Goal: Information Seeking & Learning: Learn about a topic

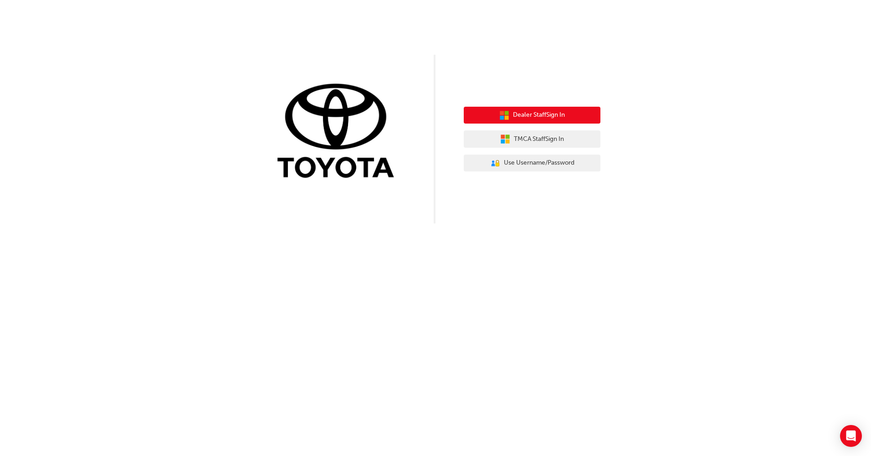
click at [530, 115] on span "Dealer Staff Sign In" at bounding box center [539, 115] width 52 height 10
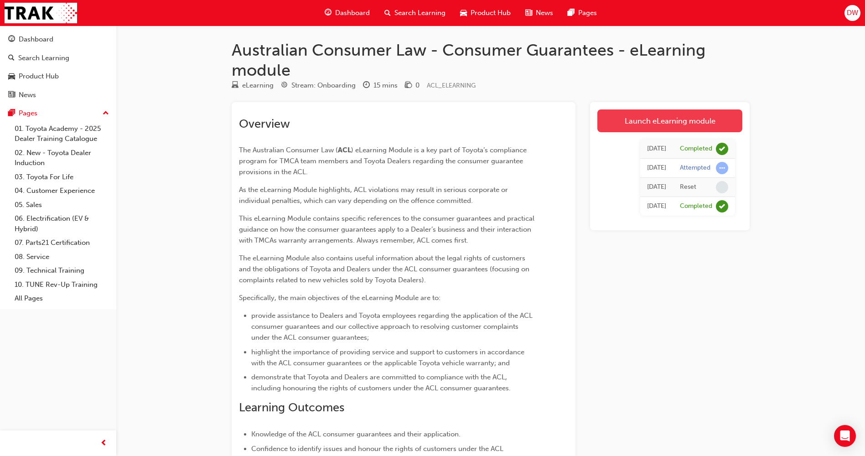
click at [673, 124] on link "Launch eLearning module" at bounding box center [669, 120] width 145 height 23
